Goal: Task Accomplishment & Management: Manage account settings

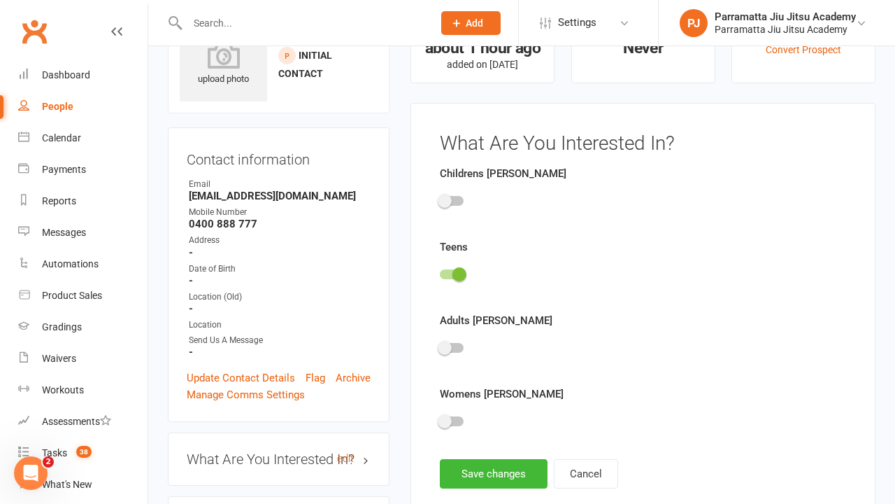
scroll to position [97, 0]
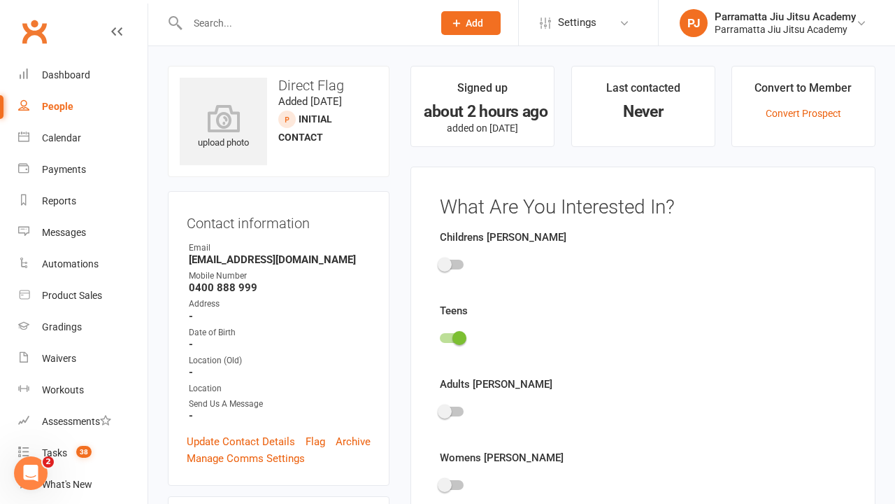
scroll to position [97, 0]
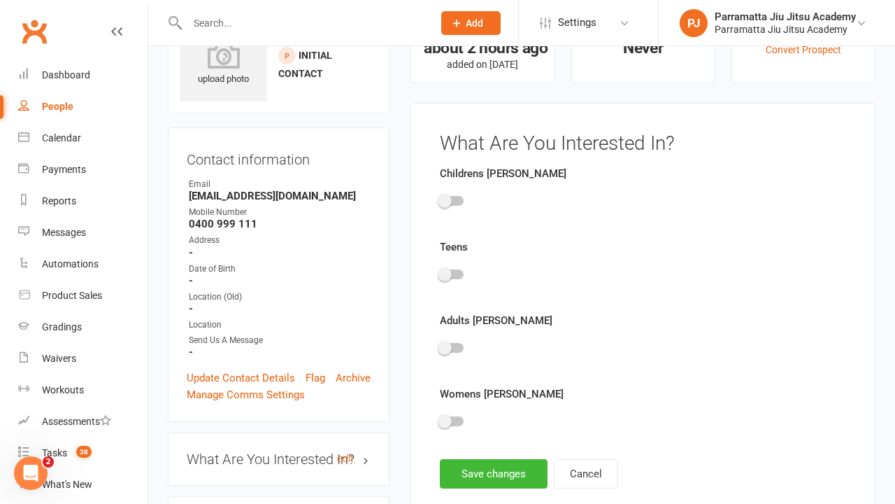
scroll to position [97, 0]
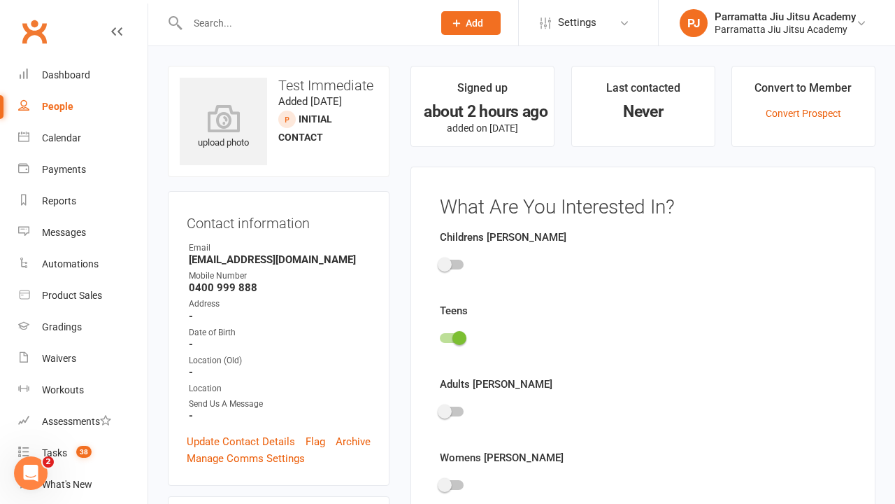
scroll to position [97, 0]
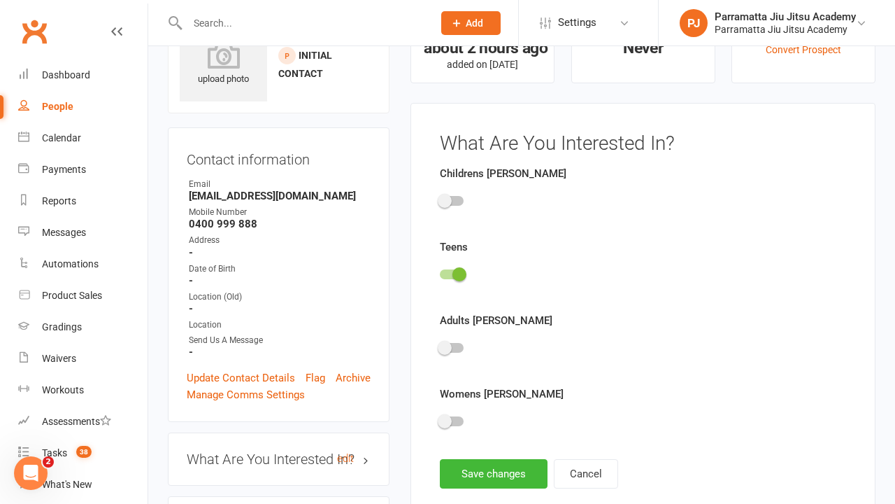
scroll to position [97, 0]
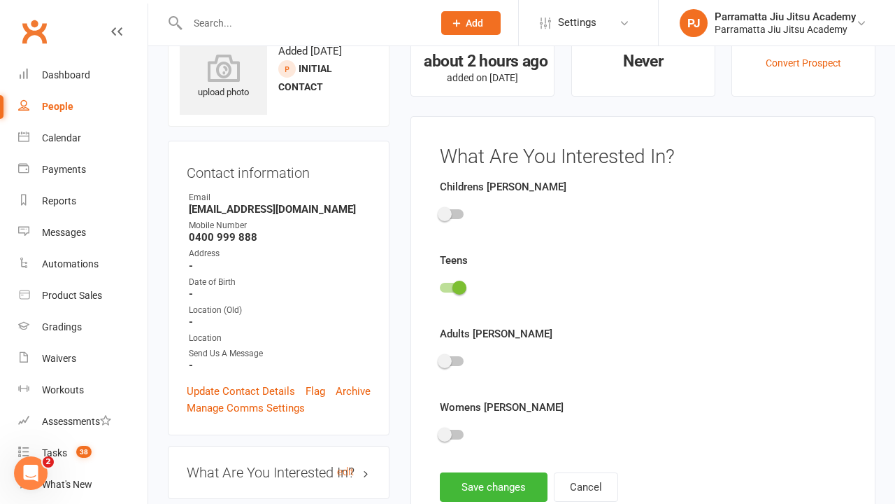
scroll to position [97, 0]
